Goal: Navigation & Orientation: Find specific page/section

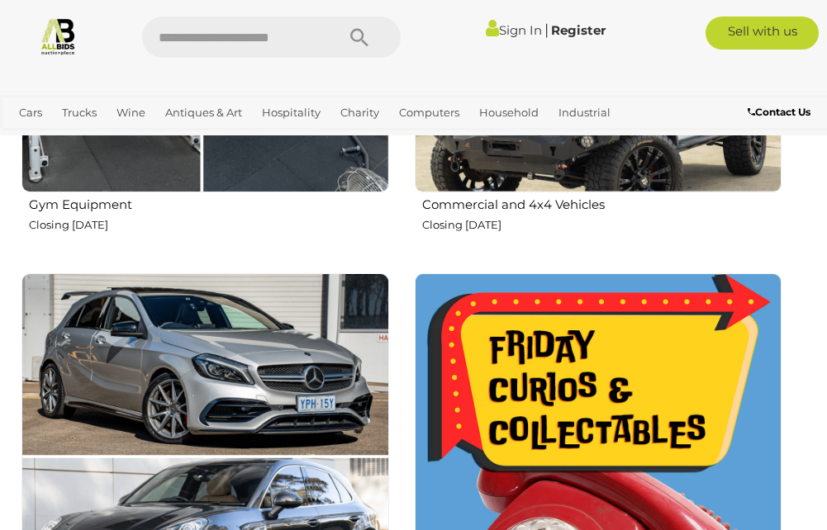
scroll to position [1653, 0]
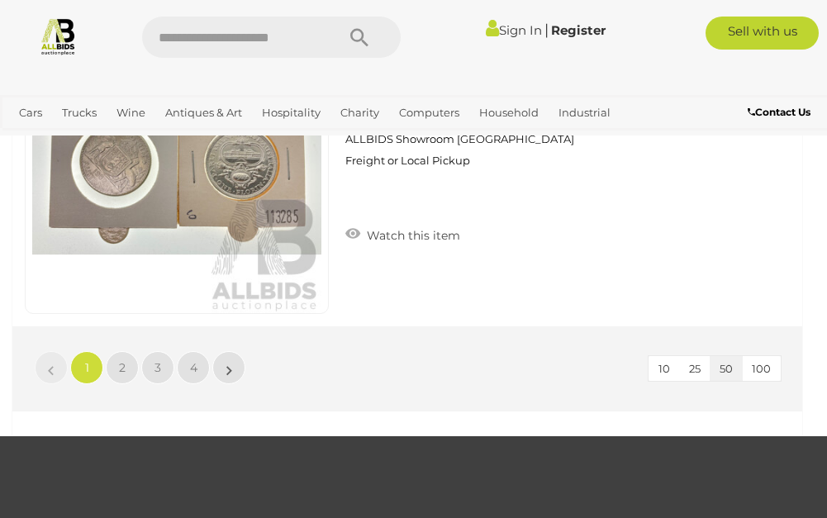
scroll to position [15809, 0]
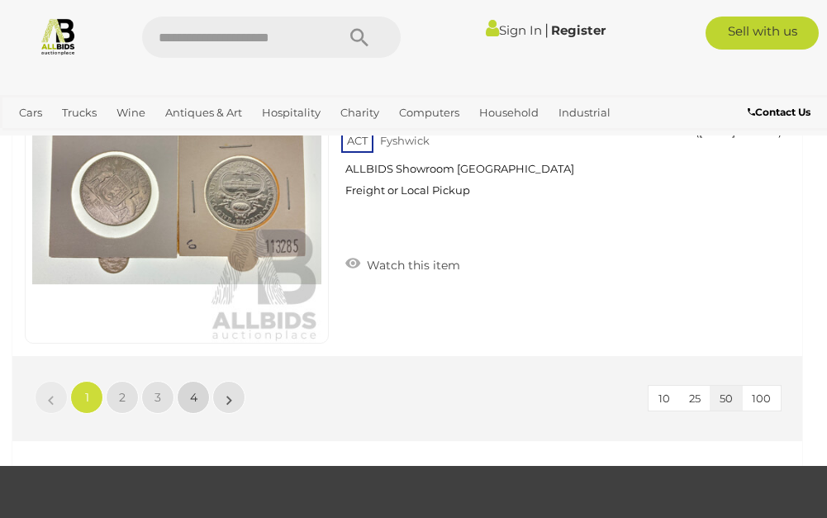
click at [193, 395] on span "4" at bounding box center [193, 397] width 7 height 15
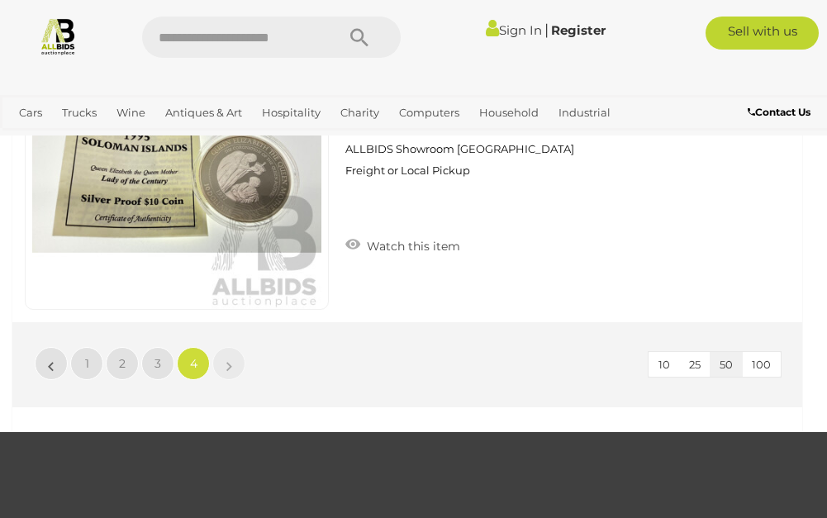
scroll to position [4439, 0]
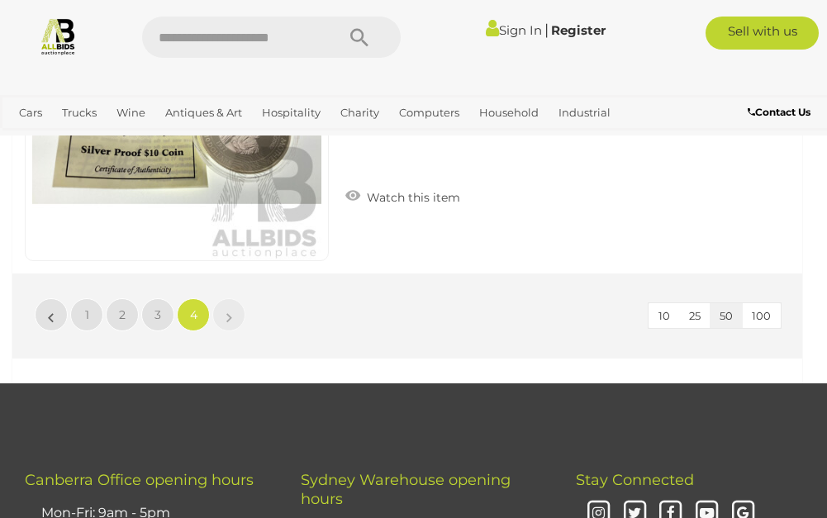
click at [231, 313] on li "»" at bounding box center [229, 314] width 32 height 33
click at [668, 312] on span "10" at bounding box center [665, 315] width 12 height 13
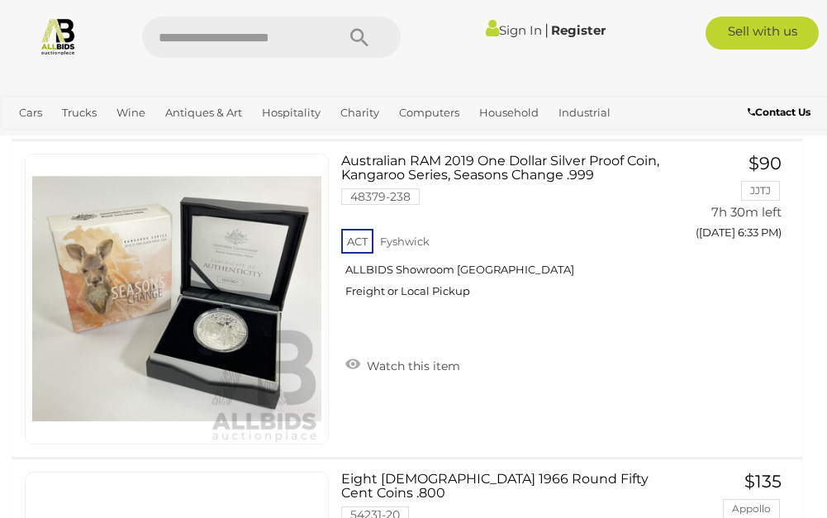
scroll to position [1663, 0]
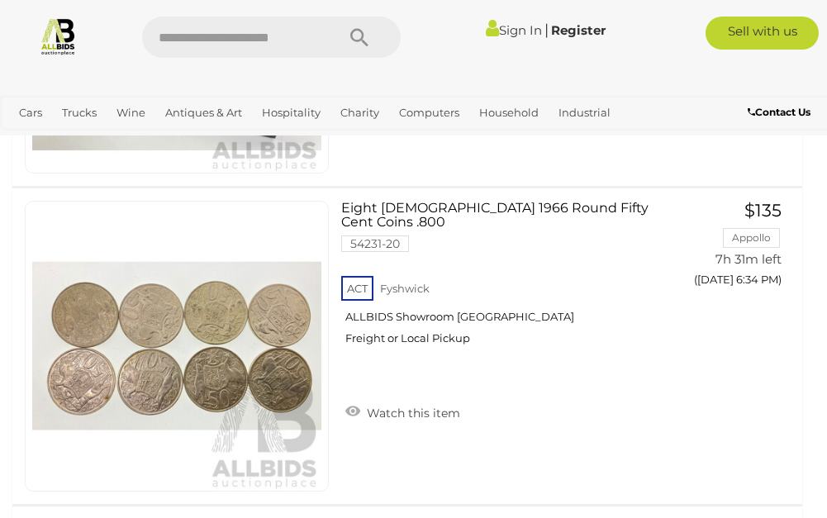
scroll to position [93, 0]
